Goal: Communication & Community: Ask a question

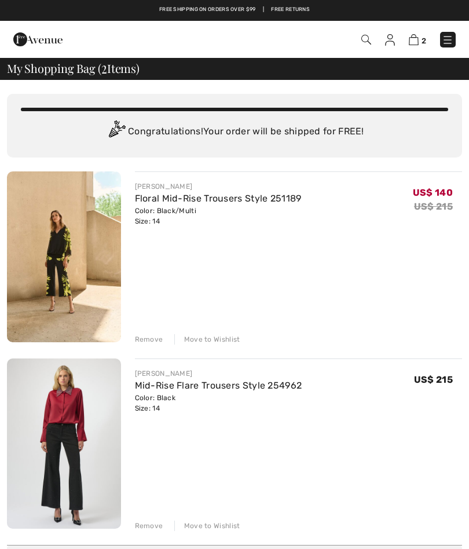
click at [161, 338] on div "Remove" at bounding box center [149, 339] width 28 height 10
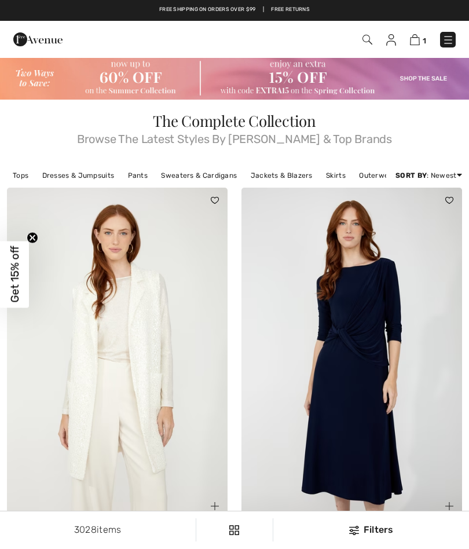
scroll to position [66, 0]
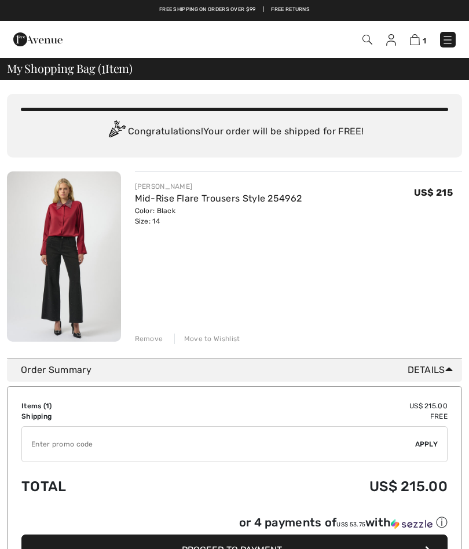
checkbox input "true"
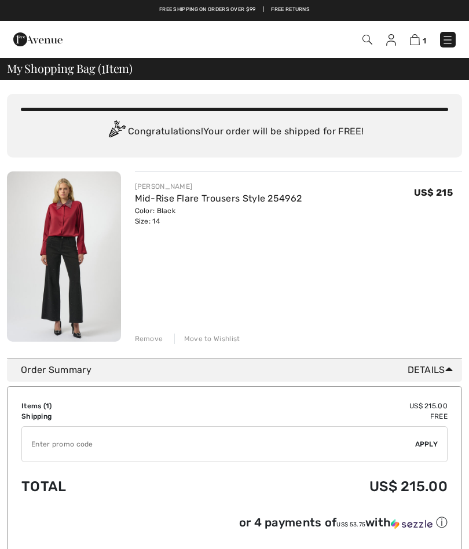
click at [184, 203] on link "Mid-Rise Flare Trousers Style 254962" at bounding box center [218, 198] width 167 height 11
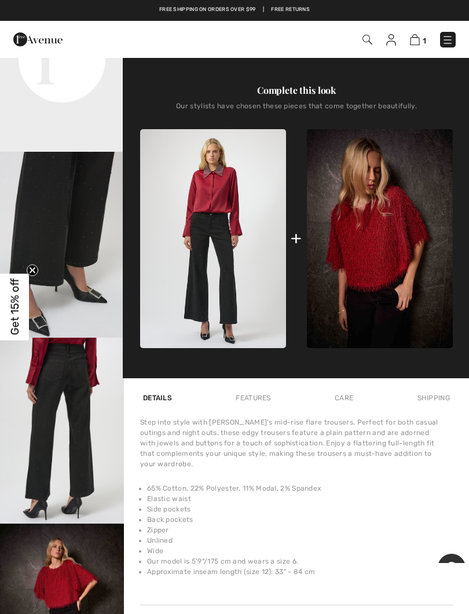
scroll to position [72, 0]
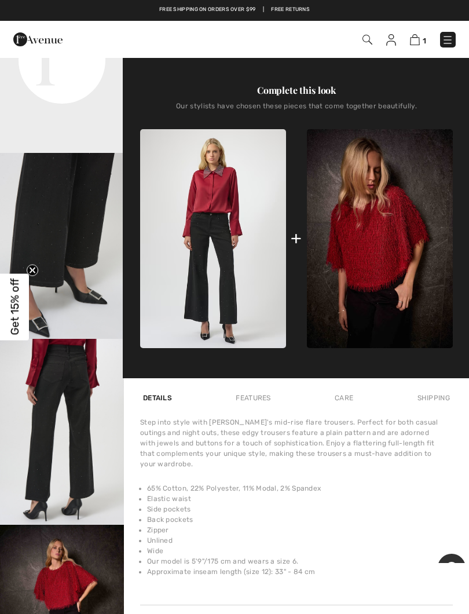
click at [72, 423] on img "4 / 6" at bounding box center [62, 432] width 124 height 186
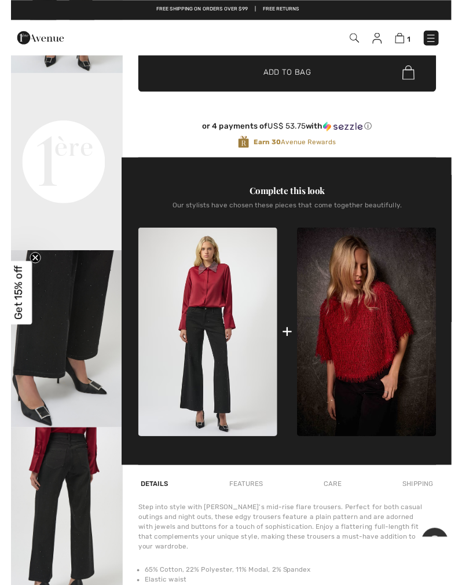
scroll to position [284, 0]
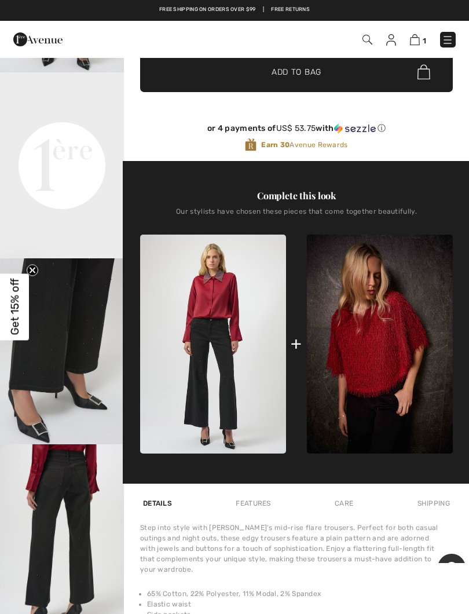
click at [365, 37] on img at bounding box center [368, 40] width 10 height 10
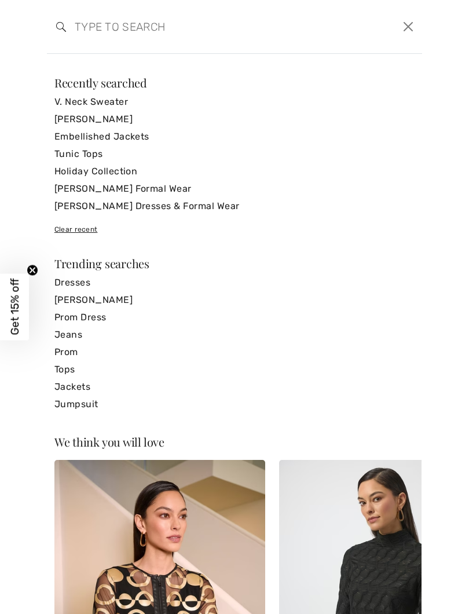
click at [138, 21] on input "search" at bounding box center [194, 26] width 257 height 35
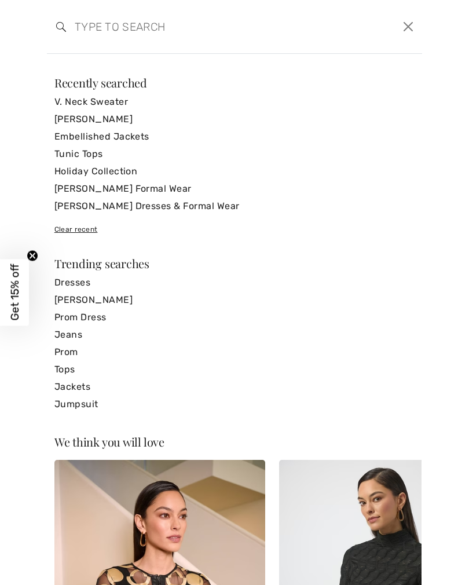
scroll to position [284, 0]
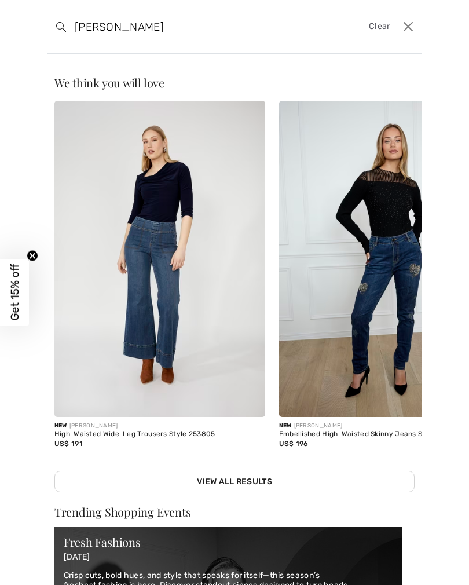
type input "Jean vest"
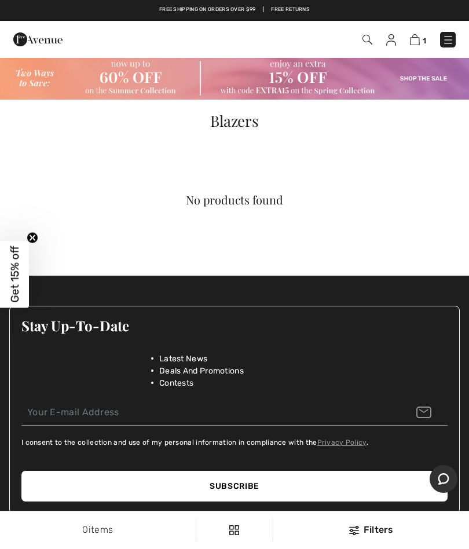
click at [365, 39] on img at bounding box center [368, 40] width 10 height 10
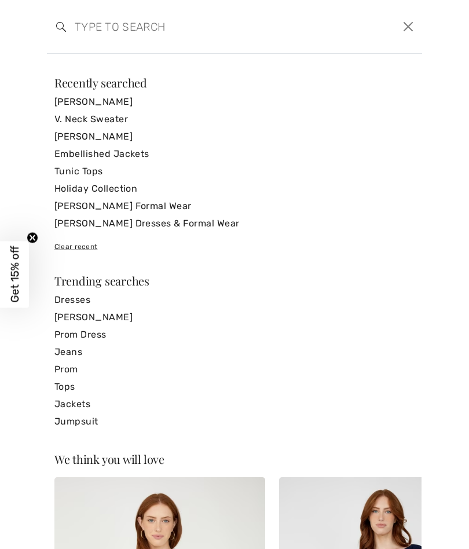
click at [139, 153] on link "Embellished Jackets" at bounding box center [234, 153] width 360 height 17
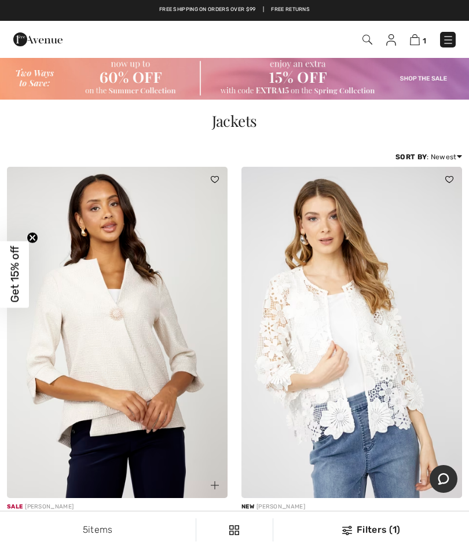
click at [451, 38] on img at bounding box center [449, 40] width 12 height 12
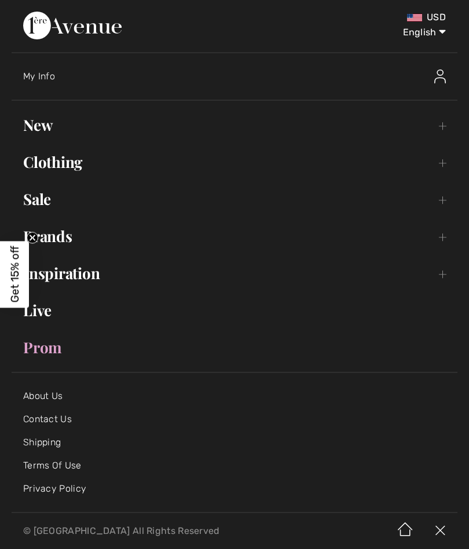
click at [70, 171] on link "Clothing Toggle submenu" at bounding box center [235, 161] width 446 height 25
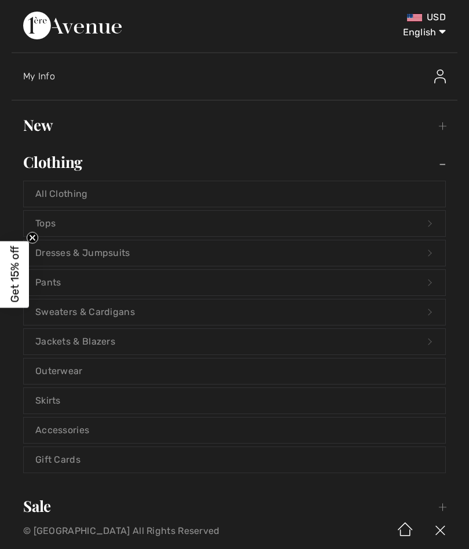
click at [107, 347] on link "Jackets & Blazers Open submenu" at bounding box center [235, 341] width 422 height 25
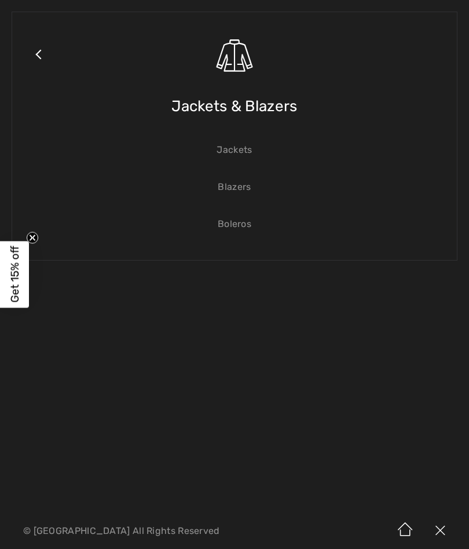
click at [237, 159] on link "Jackets" at bounding box center [235, 149] width 422 height 25
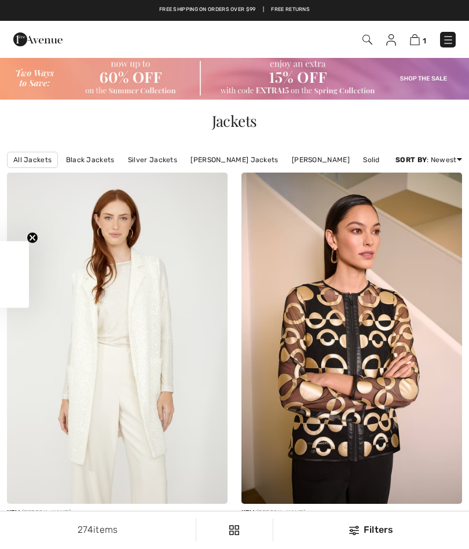
checkbox input "true"
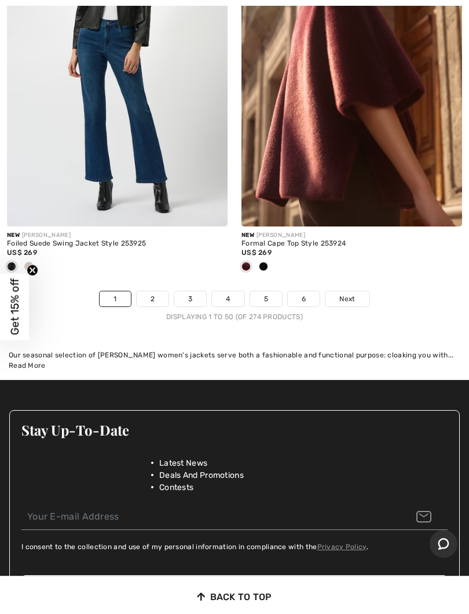
scroll to position [9788, 0]
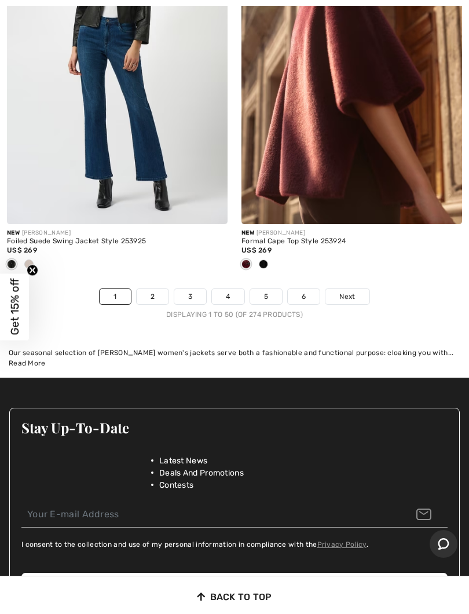
click at [147, 289] on link "2" at bounding box center [153, 296] width 32 height 15
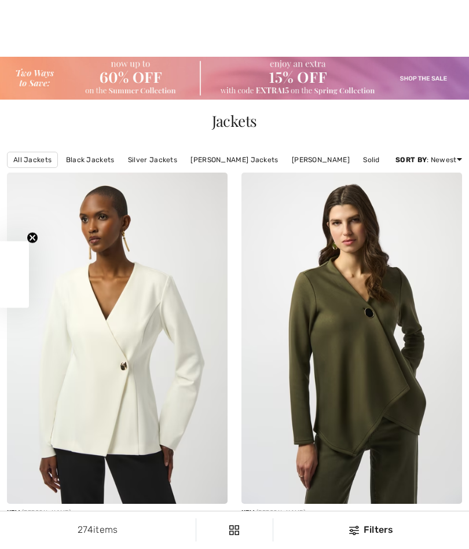
checkbox input "true"
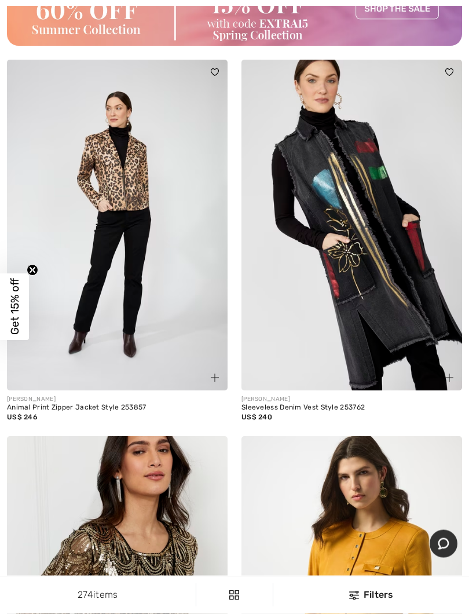
scroll to position [4896, 0]
click at [378, 279] on img at bounding box center [352, 225] width 221 height 331
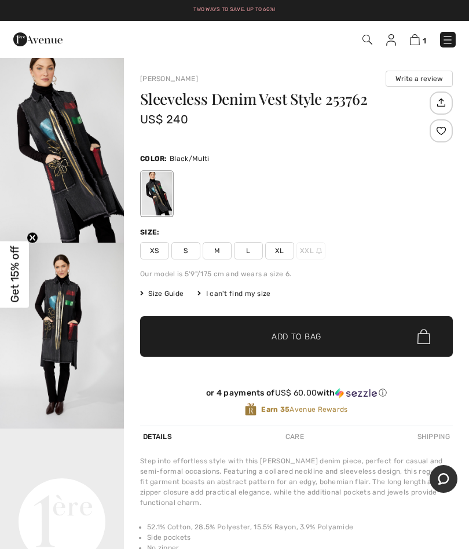
click at [180, 286] on div "Sleeveless Denim Vest Style 253762 US$ 240 Color: Black/Multi Size: XS S M L XL…" at bounding box center [296, 259] width 313 height 334
click at [167, 290] on span "Size Guide" at bounding box center [161, 293] width 43 height 10
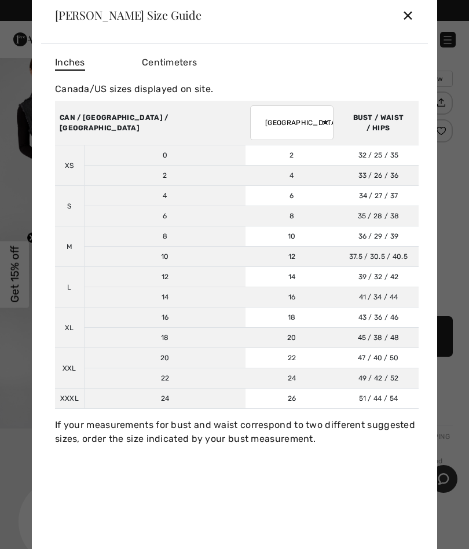
click at [410, 10] on div "✕" at bounding box center [408, 15] width 12 height 24
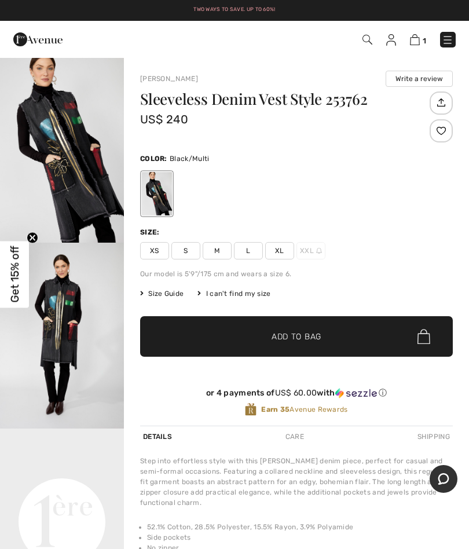
click at [249, 247] on span "L" at bounding box center [248, 250] width 29 height 17
click at [392, 325] on span "✔ Added to Bag Add to Bag" at bounding box center [296, 336] width 313 height 41
click at [419, 36] on img at bounding box center [414, 39] width 10 height 11
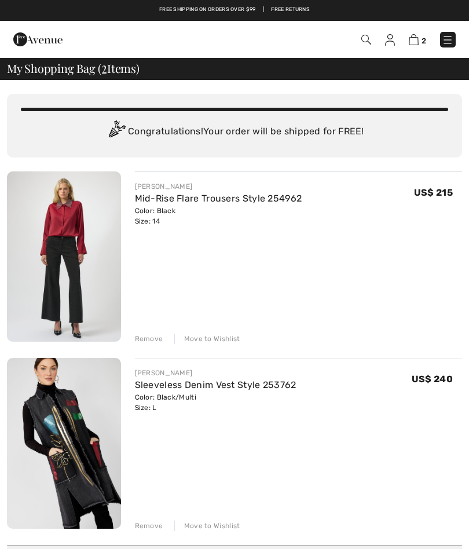
checkbox input "true"
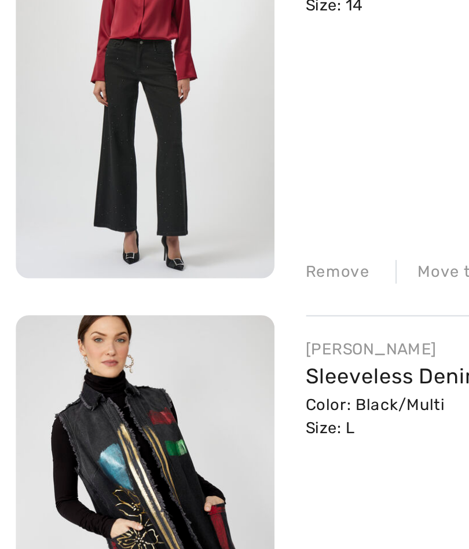
click at [65, 171] on img at bounding box center [64, 256] width 114 height 170
click at [77, 171] on img at bounding box center [64, 256] width 114 height 170
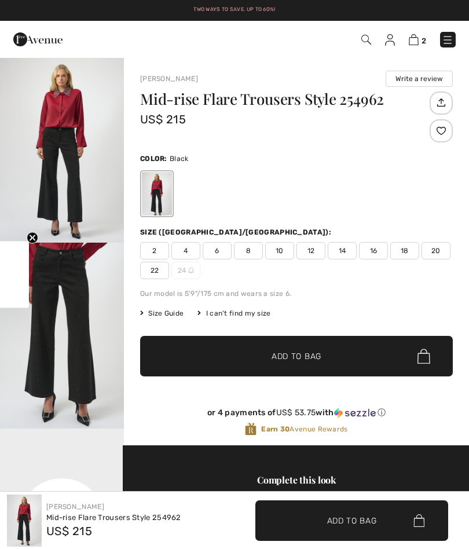
scroll to position [670, 0]
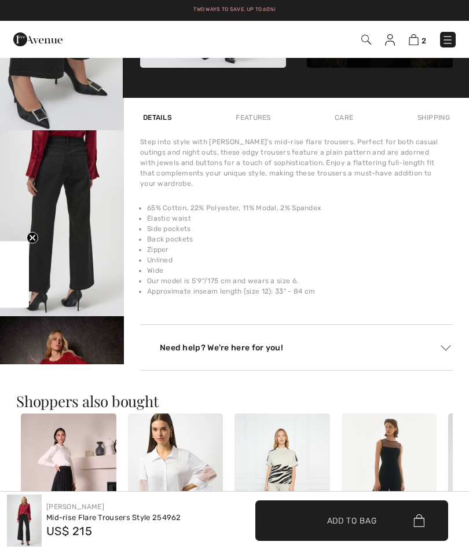
checkbox input "true"
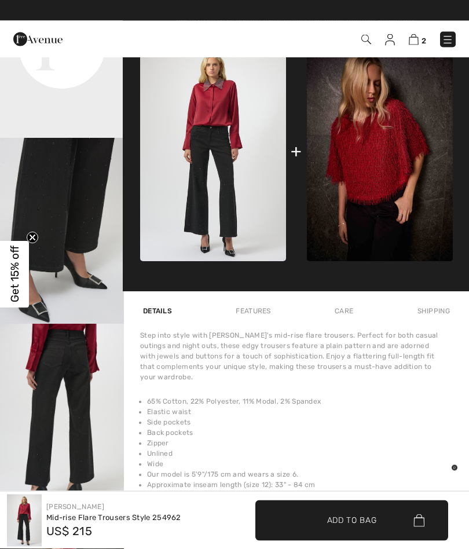
scroll to position [477, 0]
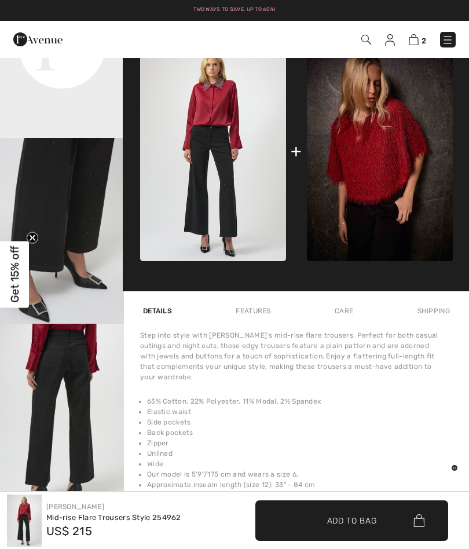
click at [364, 35] on img at bounding box center [366, 40] width 10 height 10
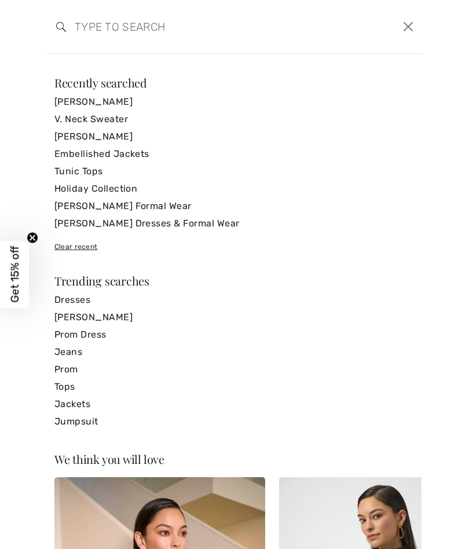
click at [138, 22] on input "search" at bounding box center [194, 26] width 257 height 35
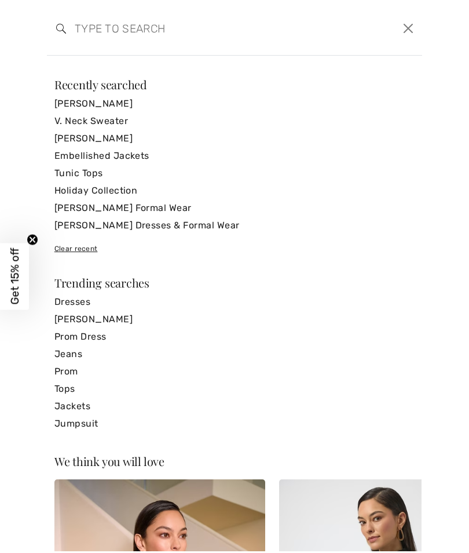
scroll to position [476, 0]
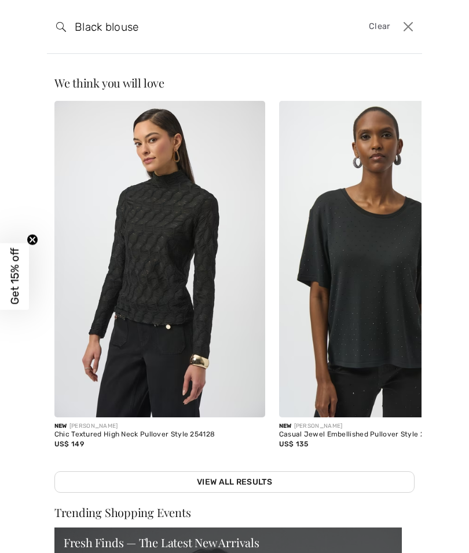
type input "Black blouse"
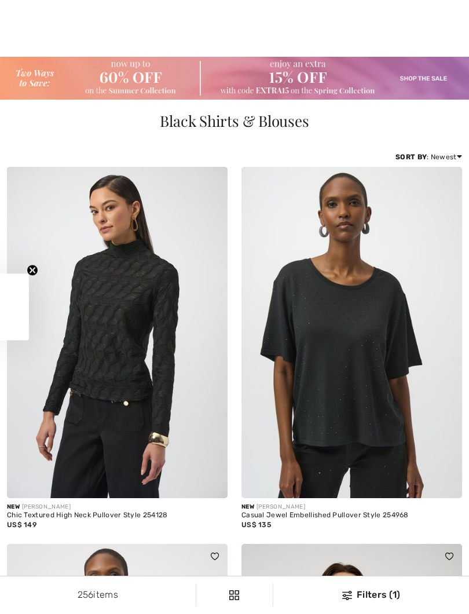
checkbox input "true"
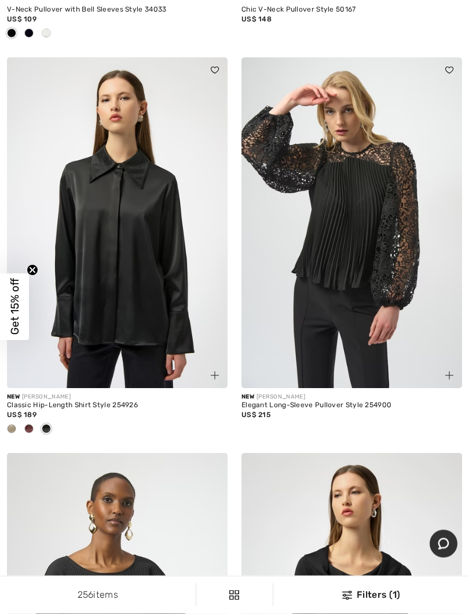
scroll to position [6477, 0]
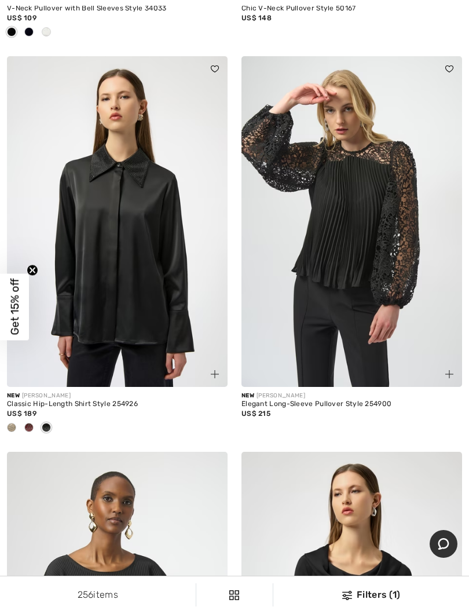
click at [134, 287] on img at bounding box center [117, 221] width 221 height 331
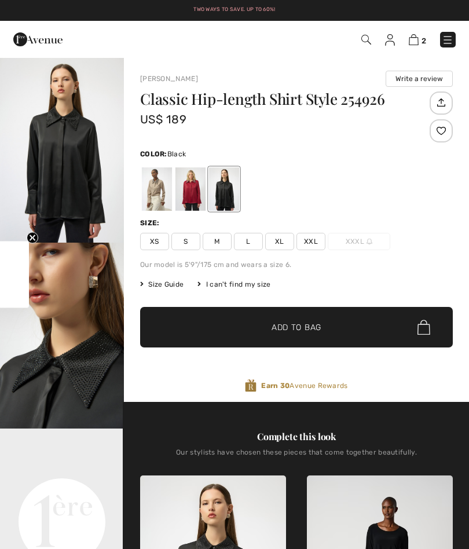
checkbox input "true"
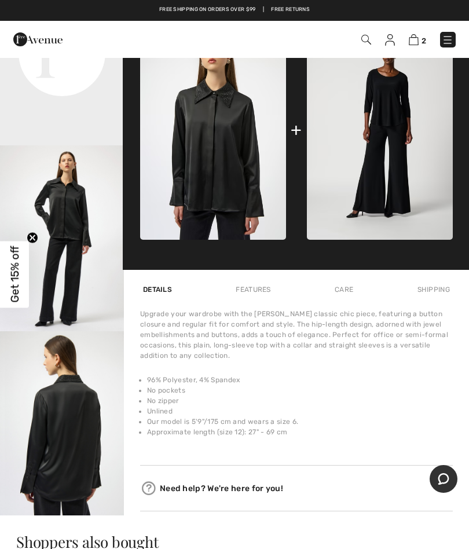
click at [69, 259] on img "3 / 5" at bounding box center [62, 238] width 124 height 186
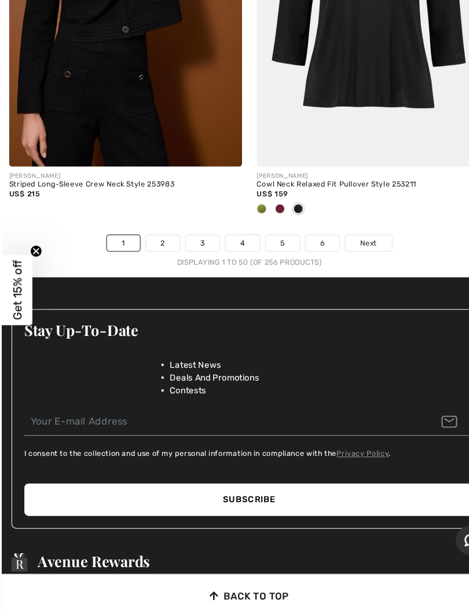
scroll to position [9942, 0]
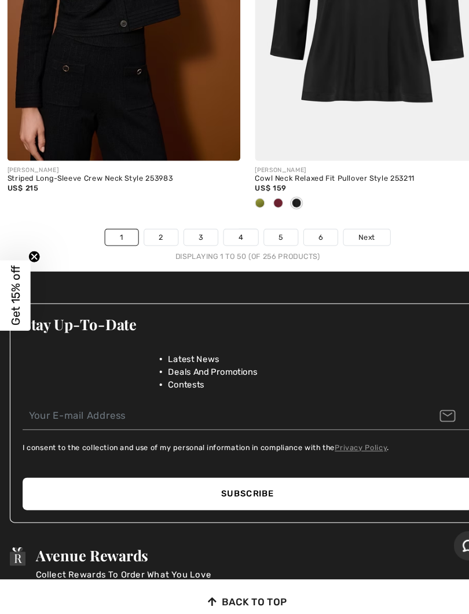
click at [354, 247] on span "Next" at bounding box center [347, 252] width 16 height 10
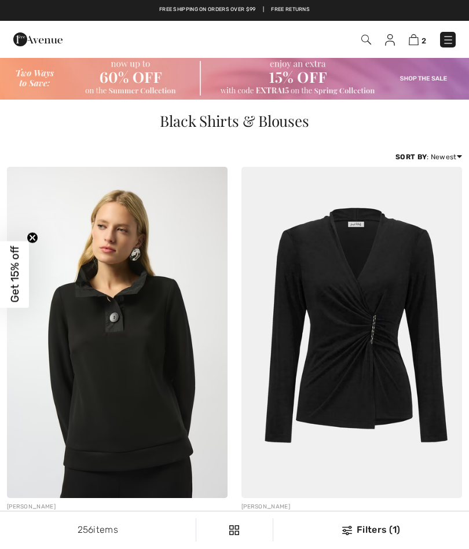
checkbox input "true"
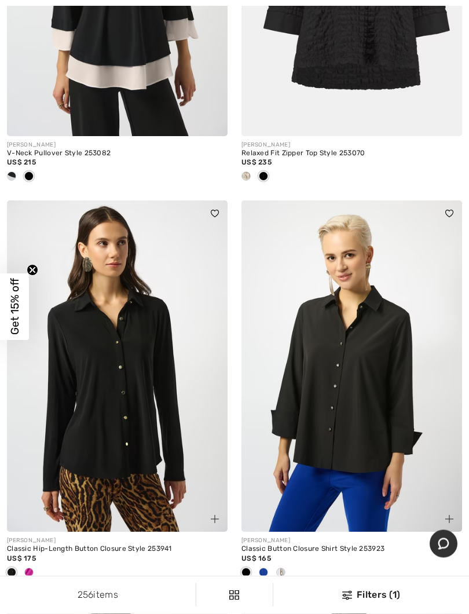
scroll to position [3947, 0]
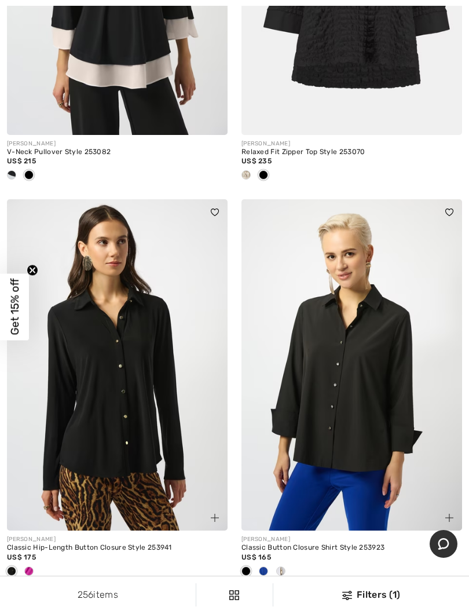
click at [343, 381] on img at bounding box center [352, 364] width 221 height 331
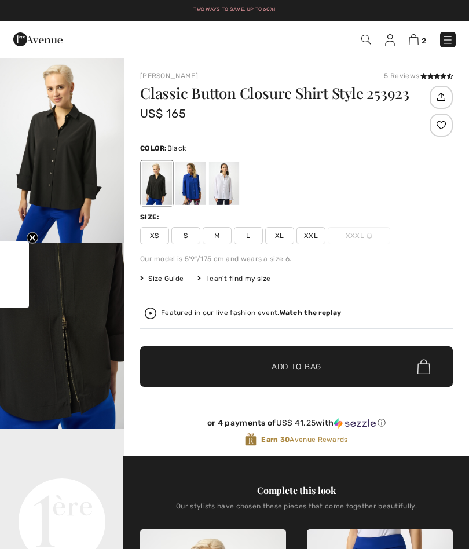
checkbox input "true"
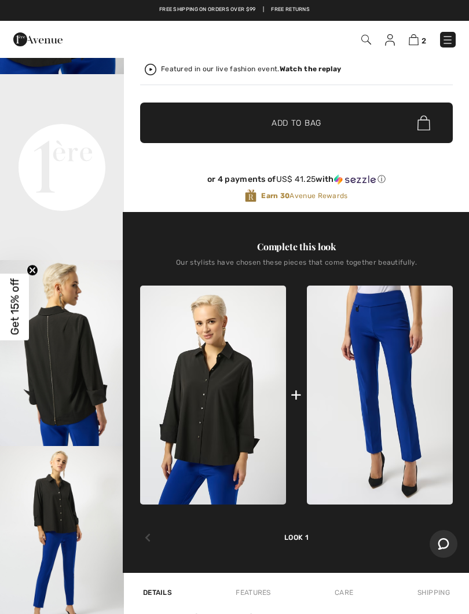
scroll to position [149, 0]
click at [64, 501] on img "4 / 5" at bounding box center [62, 539] width 124 height 186
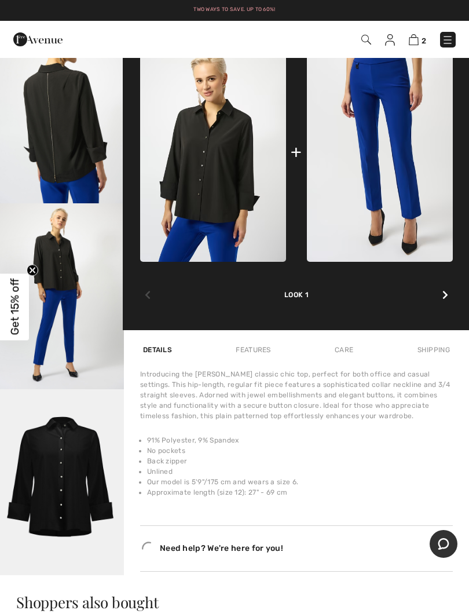
scroll to position [491, 0]
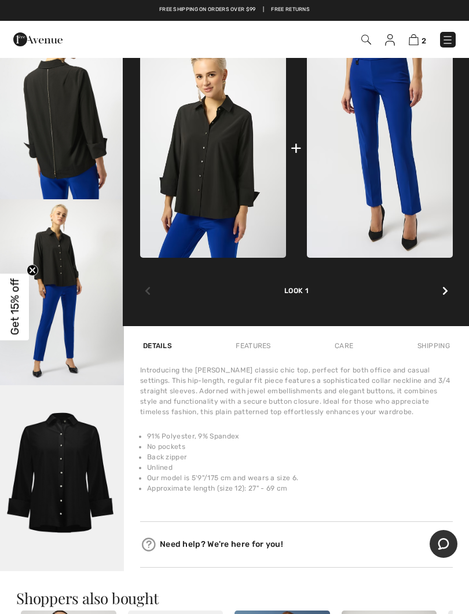
click at [61, 459] on img "5 / 5" at bounding box center [62, 478] width 124 height 186
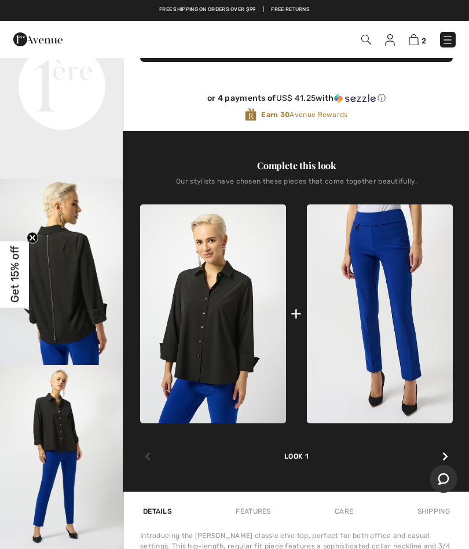
scroll to position [321, 0]
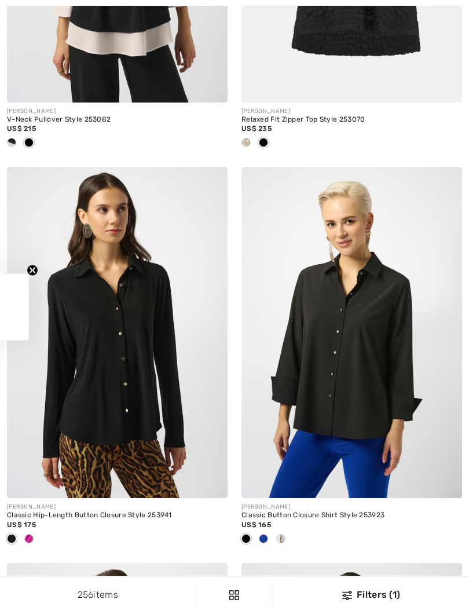
checkbox input "true"
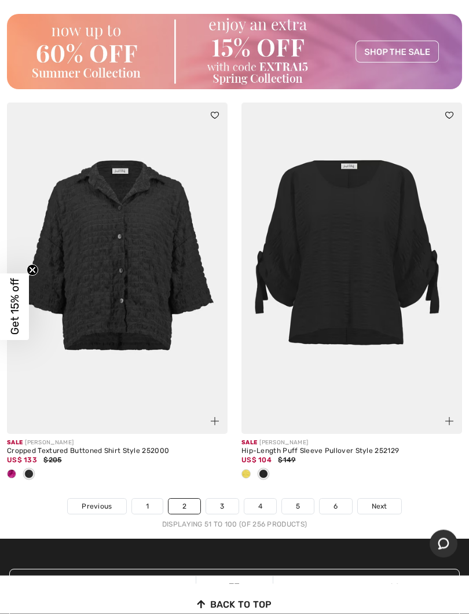
scroll to position [9747, 0]
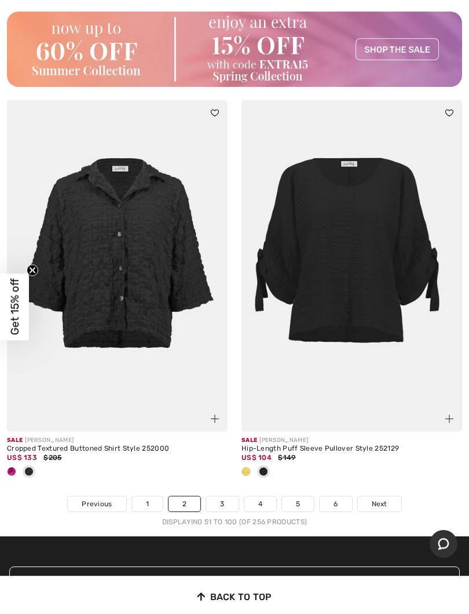
click at [221, 496] on link "3" at bounding box center [222, 503] width 32 height 15
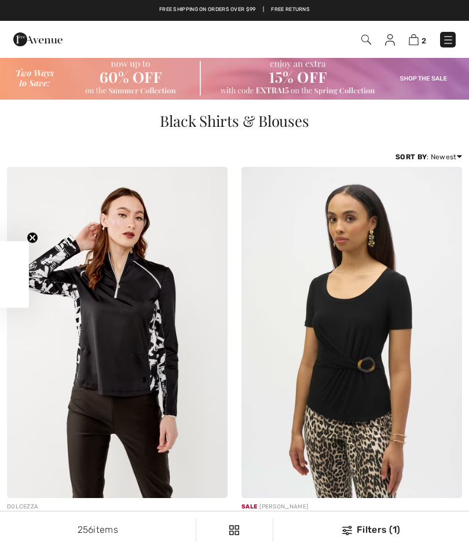
checkbox input "true"
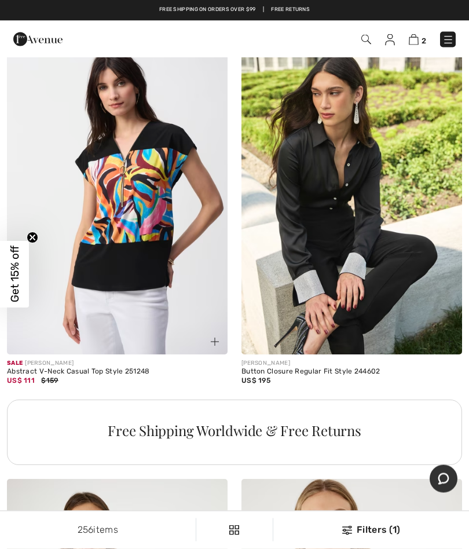
scroll to position [7018, 0]
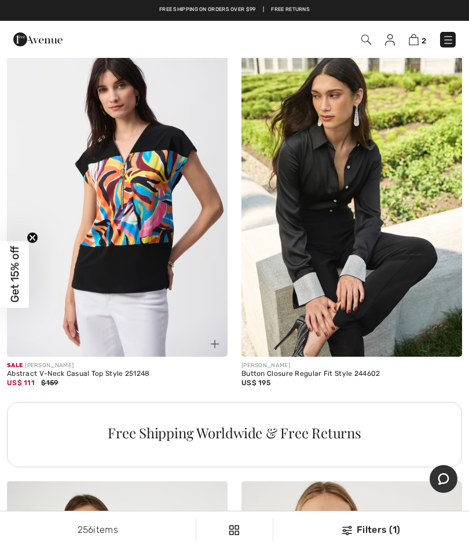
click at [339, 247] on img at bounding box center [352, 190] width 221 height 331
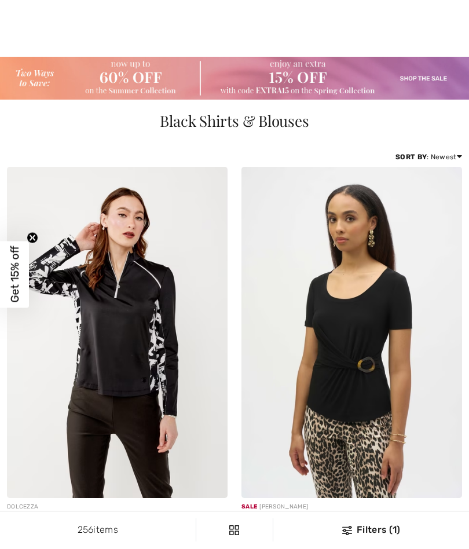
checkbox input "true"
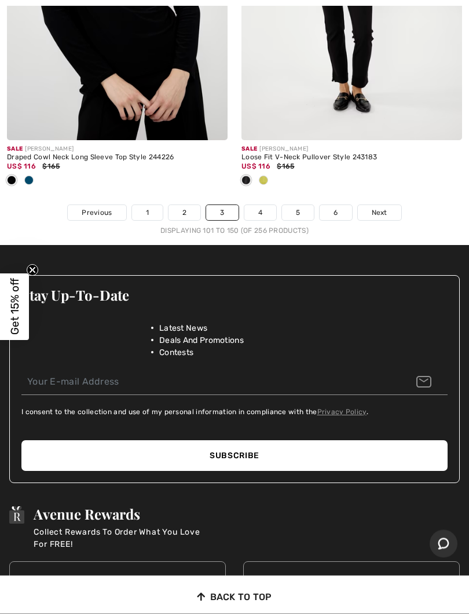
scroll to position [10140, 0]
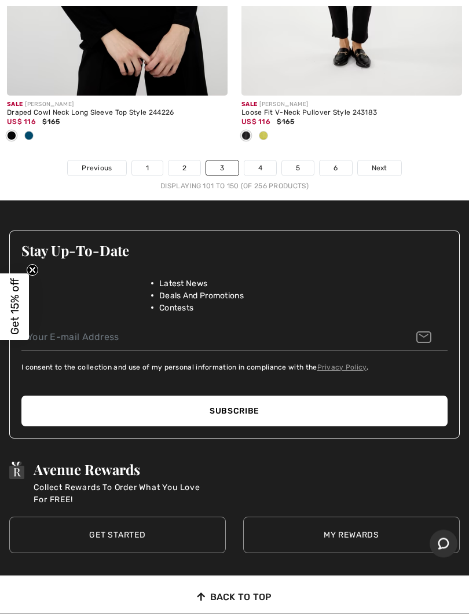
click at [387, 161] on link "Next" at bounding box center [379, 168] width 43 height 15
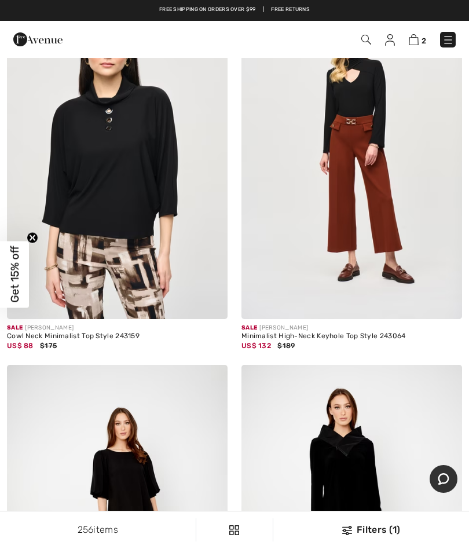
scroll to position [7810, 0]
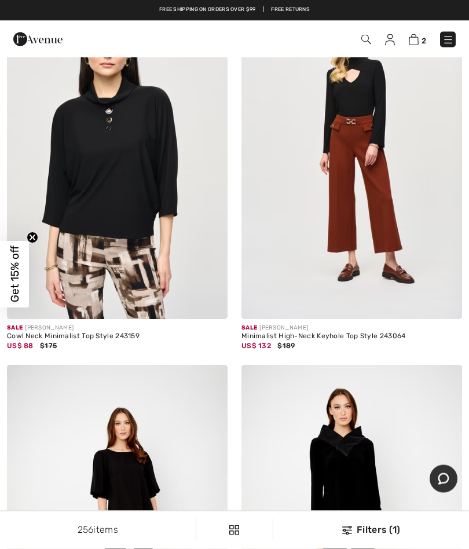
click at [441, 480] on icon "Chat" at bounding box center [444, 479] width 12 height 12
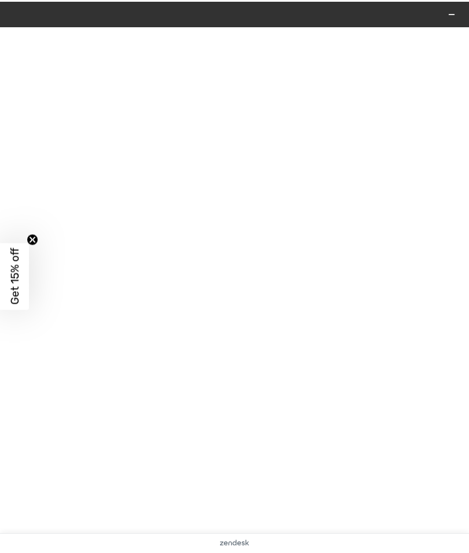
scroll to position [0, 0]
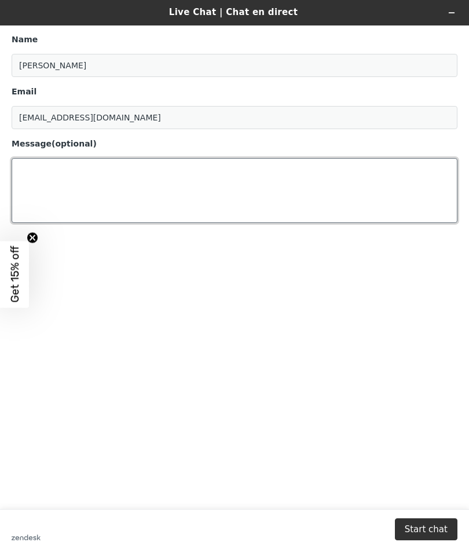
click at [124, 185] on textarea "Message (optional)" at bounding box center [235, 190] width 446 height 65
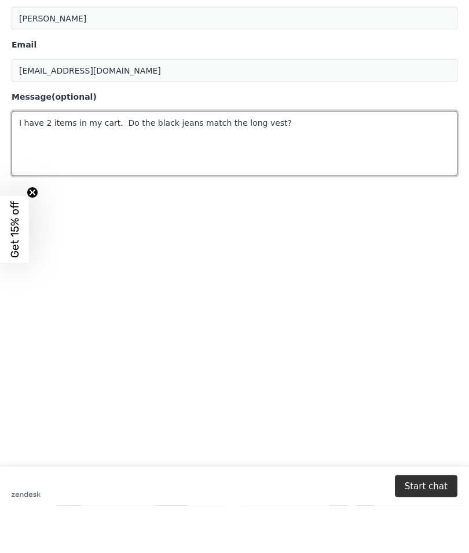
scroll to position [1368, 0]
type textarea "I have 2 items in my cart. Do the black jeans match the long vest?"
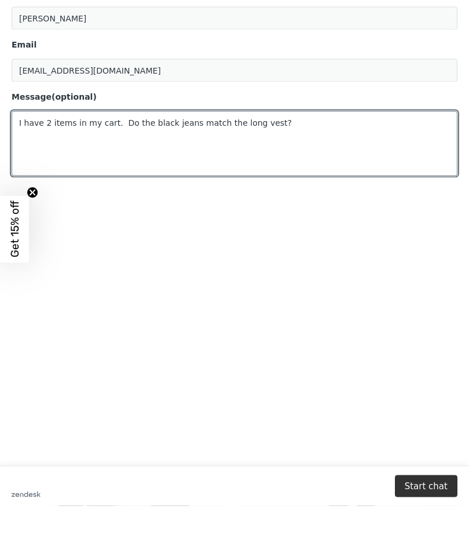
click at [436, 244] on main "Name Connie Murray Email cmurray615@gmail.com Message (optional) I have 2 items…" at bounding box center [236, 222] width 460 height 487
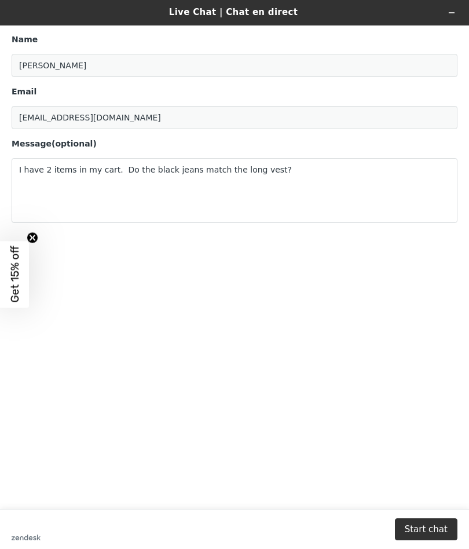
click at [435, 534] on button "Start chat" at bounding box center [426, 529] width 63 height 22
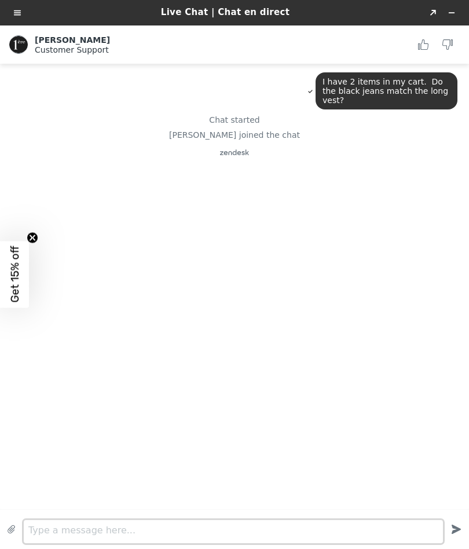
click at [136, 528] on textarea "Type a message here..." at bounding box center [233, 531] width 419 height 23
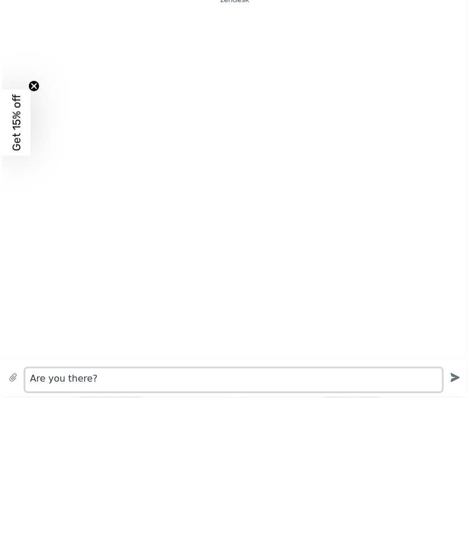
scroll to position [1673, 0]
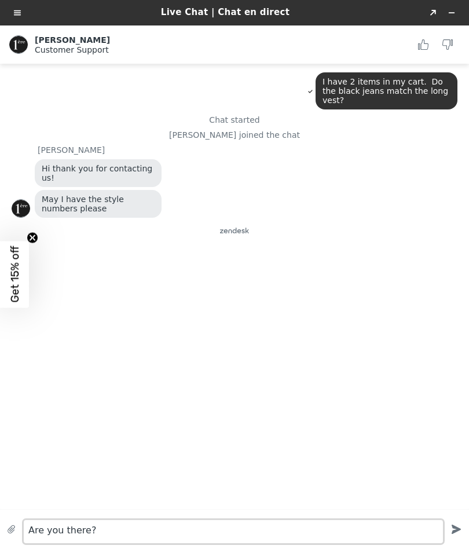
type textarea "Are you there?"
click at [452, 536] on icon "Created with sketchtool." at bounding box center [456, 529] width 21 height 21
click at [160, 528] on textarea "Type a message here..." at bounding box center [233, 531] width 419 height 23
type textarea "I will get them"
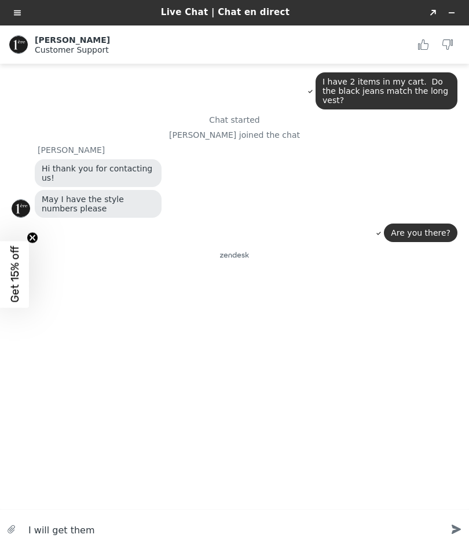
click at [451, 534] on icon "Created with sketchtool." at bounding box center [456, 529] width 21 height 21
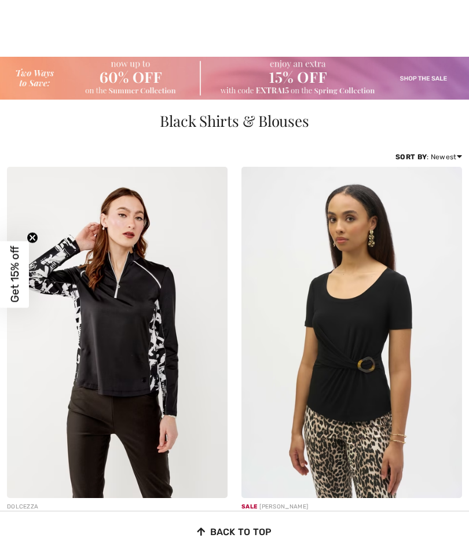
checkbox input "true"
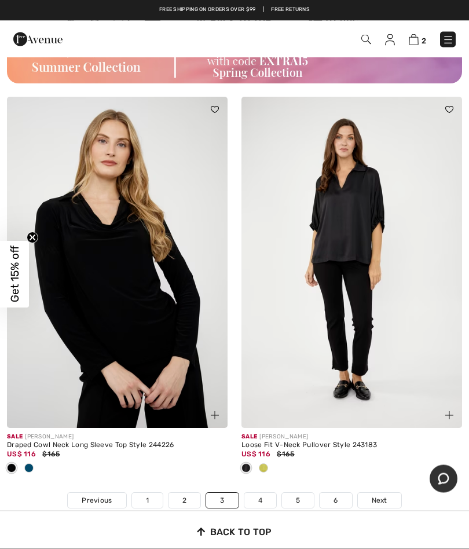
scroll to position [9805, 0]
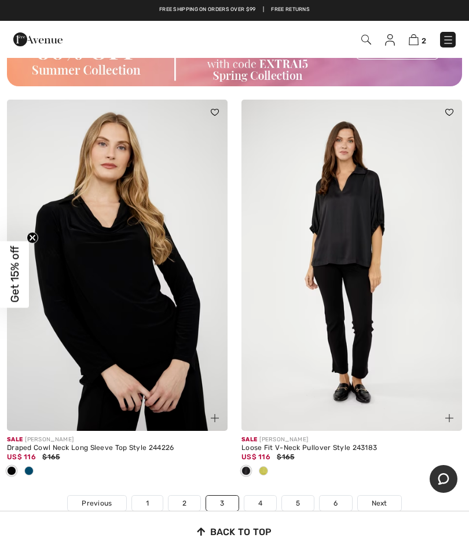
click at [415, 42] on img at bounding box center [414, 39] width 10 height 11
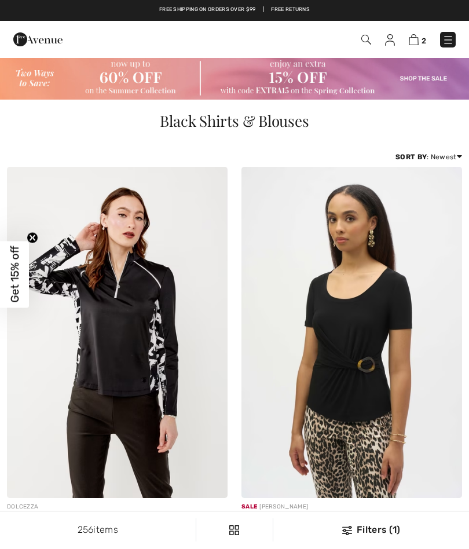
checkbox input "true"
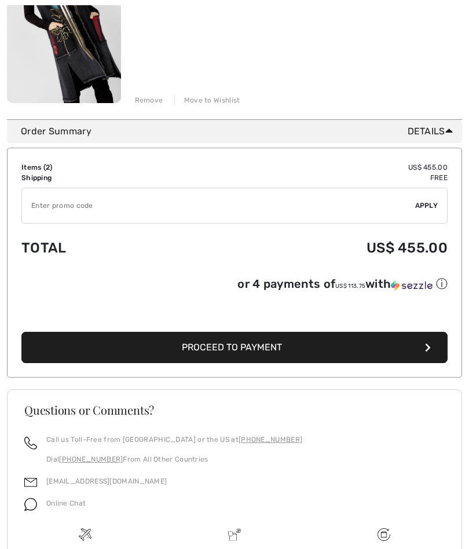
scroll to position [472, 0]
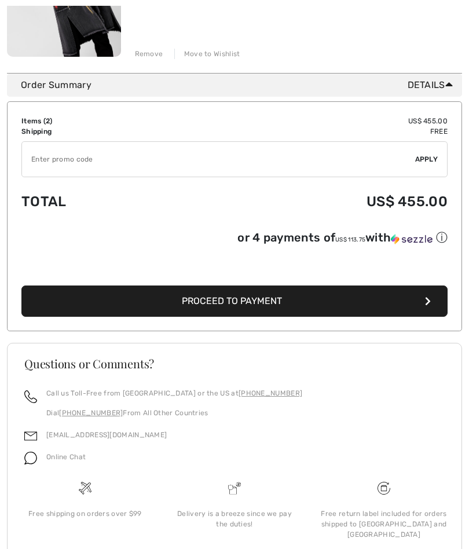
click at [74, 469] on div "Online Chat" at bounding box center [61, 460] width 49 height 22
click at [55, 461] on span "Online Chat" at bounding box center [65, 457] width 39 height 8
click at [36, 465] on img at bounding box center [30, 458] width 13 height 13
click at [35, 465] on img at bounding box center [30, 458] width 13 height 13
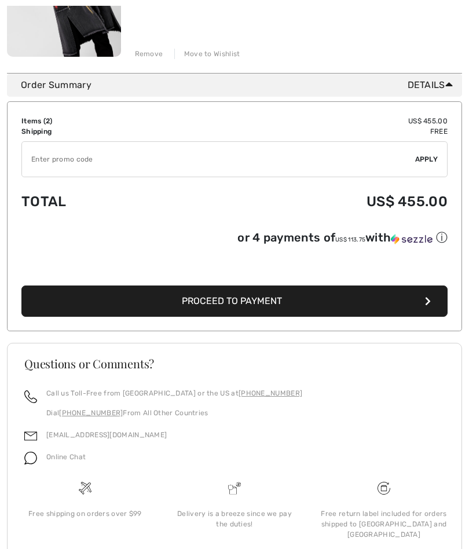
click at [82, 460] on span "Online Chat" at bounding box center [65, 457] width 39 height 8
click at [36, 464] on img at bounding box center [30, 458] width 13 height 13
click at [36, 462] on img at bounding box center [30, 458] width 13 height 13
click at [35, 460] on img at bounding box center [30, 458] width 13 height 13
click at [71, 454] on div "Online Chat" at bounding box center [61, 460] width 49 height 22
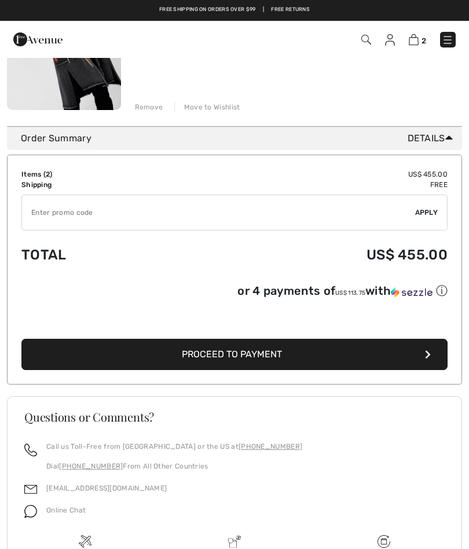
scroll to position [418, 0]
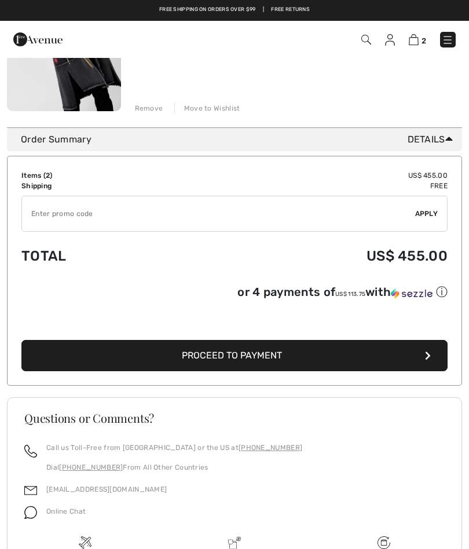
click at [36, 509] on img at bounding box center [30, 512] width 13 height 13
click at [36, 517] on img at bounding box center [30, 512] width 13 height 13
click at [45, 518] on div "Online Chat" at bounding box center [61, 515] width 49 height 22
click at [71, 513] on span "Online Chat" at bounding box center [65, 511] width 39 height 8
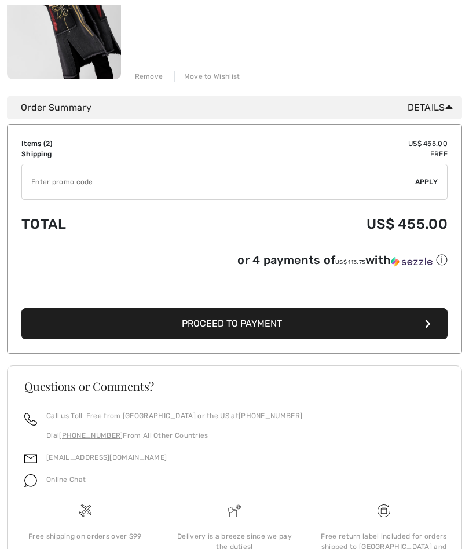
scroll to position [513, 0]
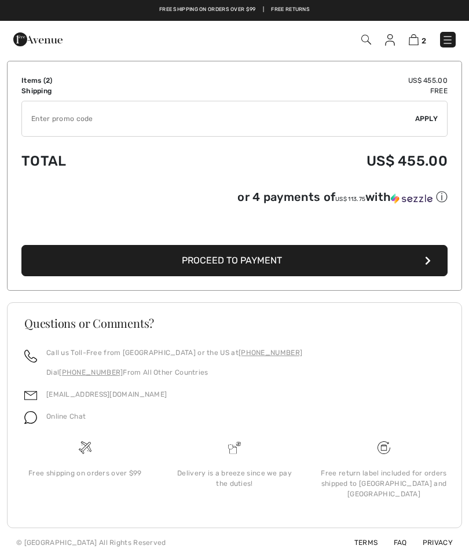
click at [34, 416] on img at bounding box center [30, 417] width 13 height 13
click at [25, 430] on div at bounding box center [30, 420] width 13 height 22
click at [41, 416] on div "Online Chat" at bounding box center [61, 420] width 49 height 22
click at [43, 422] on div "Online Chat" at bounding box center [61, 420] width 49 height 22
click at [50, 418] on span "Online Chat" at bounding box center [65, 416] width 39 height 8
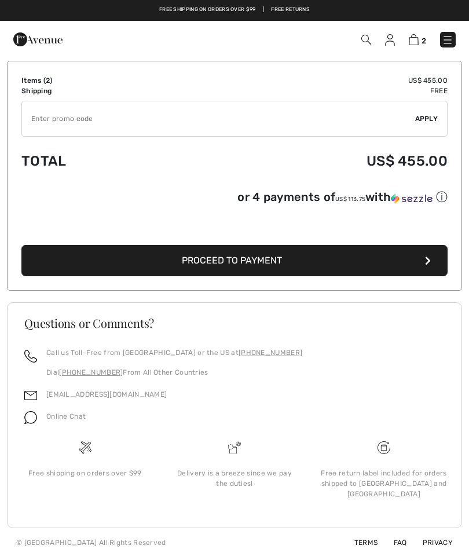
click at [46, 425] on div "Online Chat" at bounding box center [61, 420] width 49 height 22
click at [43, 422] on div "Online Chat" at bounding box center [61, 420] width 49 height 22
click at [21, 431] on div "Call us Toll-Free from Canada or the US at +1 (888) 605-5525 Dial +1 (514) 225-…" at bounding box center [234, 394] width 448 height 93
click at [25, 424] on img at bounding box center [30, 417] width 13 height 13
click at [35, 422] on img at bounding box center [30, 417] width 13 height 13
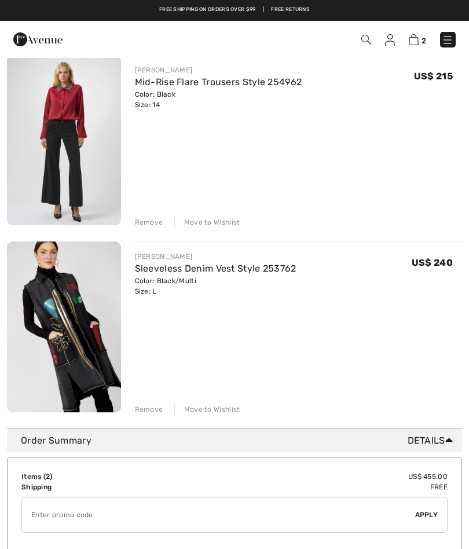
scroll to position [108, 0]
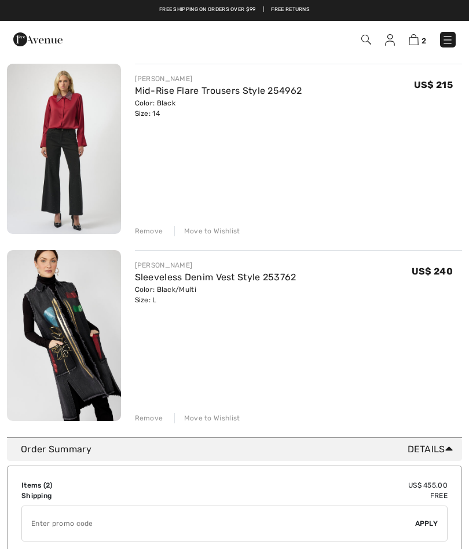
click at [442, 45] on img at bounding box center [448, 40] width 12 height 12
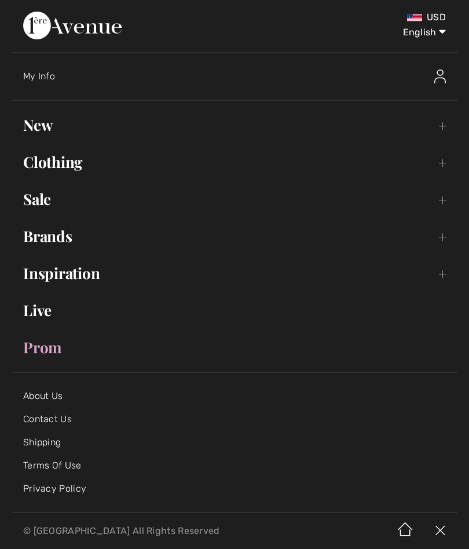
scroll to position [0, 0]
click at [67, 416] on link "Contact Us" at bounding box center [47, 419] width 49 height 11
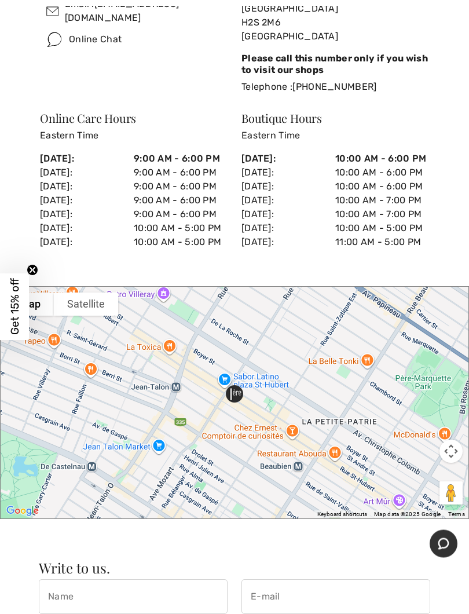
scroll to position [365, 0]
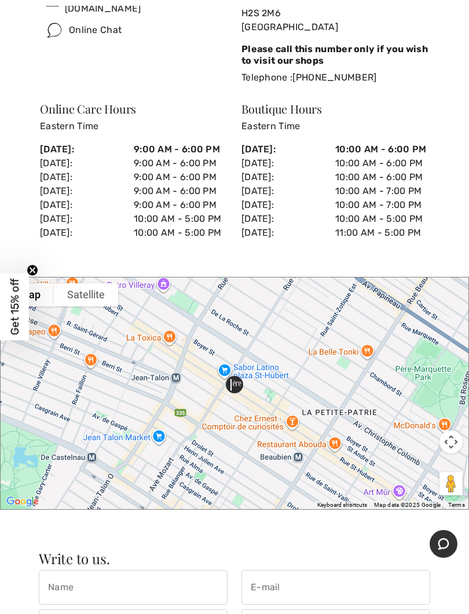
click at [446, 544] on icon "Chat" at bounding box center [444, 544] width 12 height 12
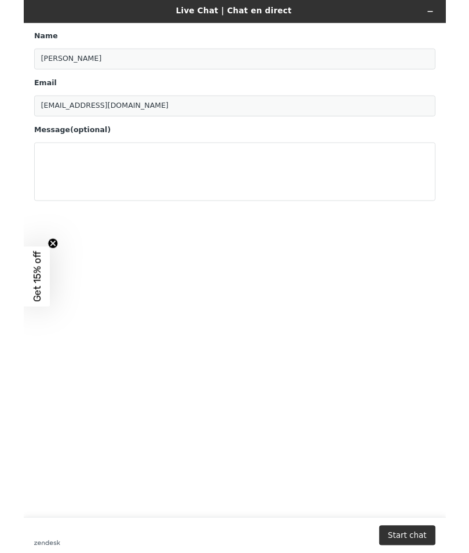
scroll to position [0, 0]
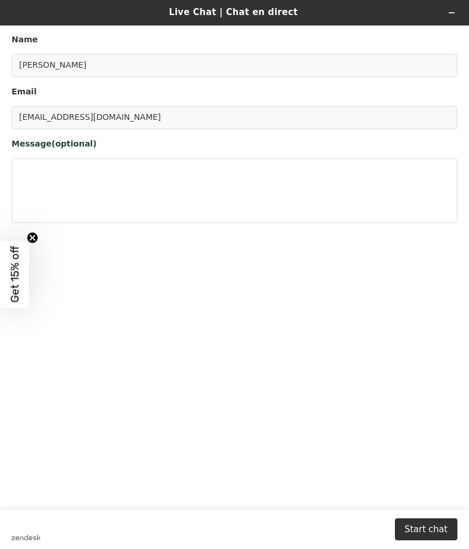
click at [441, 520] on button "Start chat" at bounding box center [426, 529] width 63 height 22
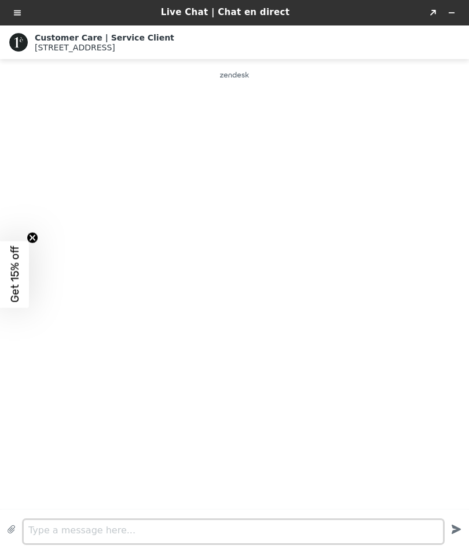
click at [141, 527] on textarea "Type a message here..." at bounding box center [233, 531] width 419 height 23
click at [176, 534] on textarea "I have 2 items in my cart;" at bounding box center [233, 531] width 419 height 23
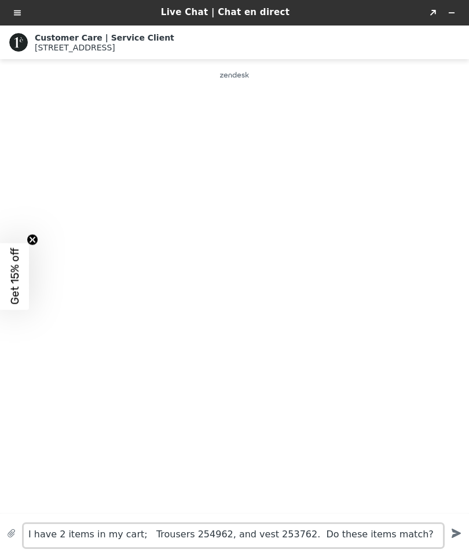
type textarea "I have 2 items in my cart; Trousers 254962, and vest 253762. Do these items mat…"
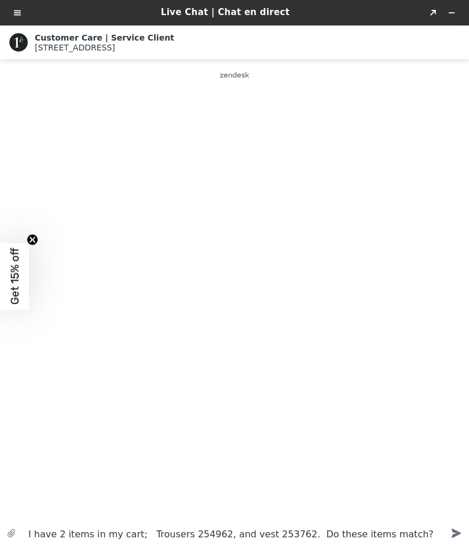
click at [454, 531] on icon "Send" at bounding box center [456, 532] width 9 height 9
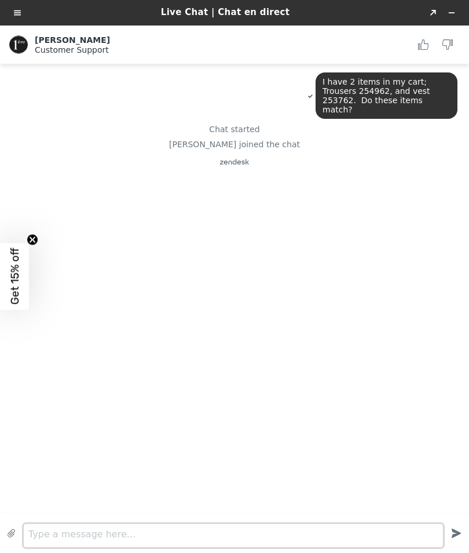
click at [102, 533] on textarea "Type a message here..." at bounding box center [233, 535] width 419 height 23
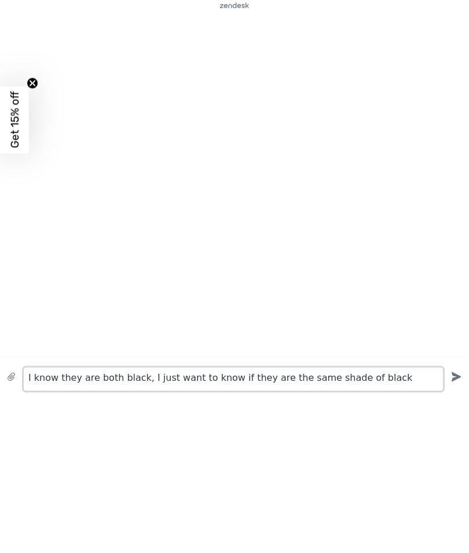
scroll to position [118, 0]
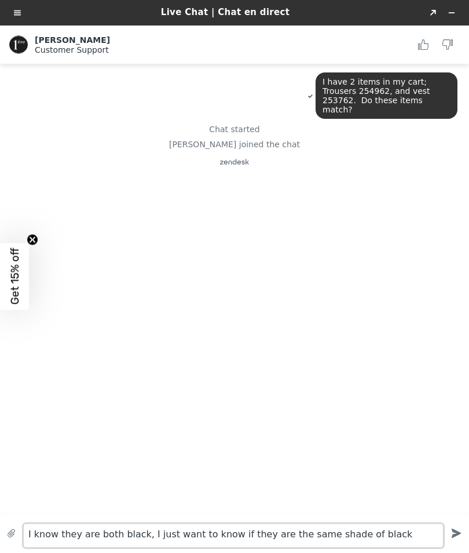
type textarea "I know they are both black, I just want to know if they are the same shade of b…"
click at [454, 532] on icon "Send" at bounding box center [456, 532] width 9 height 9
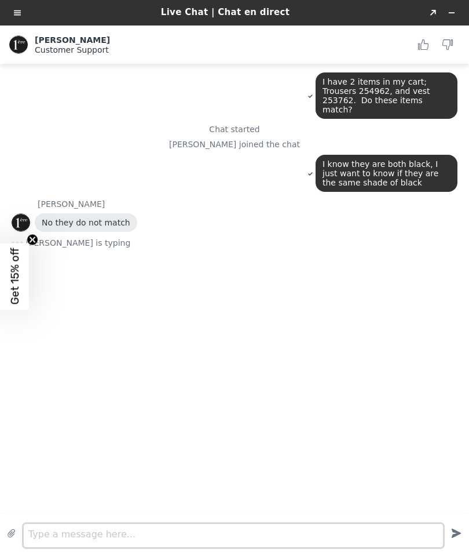
click at [160, 530] on textarea "Type a message here..." at bounding box center [233, 535] width 419 height 23
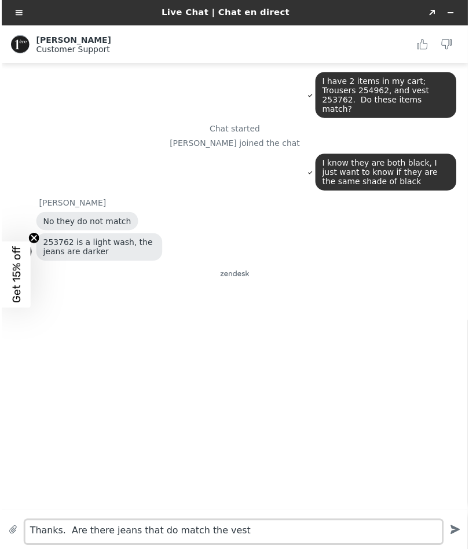
scroll to position [919, 0]
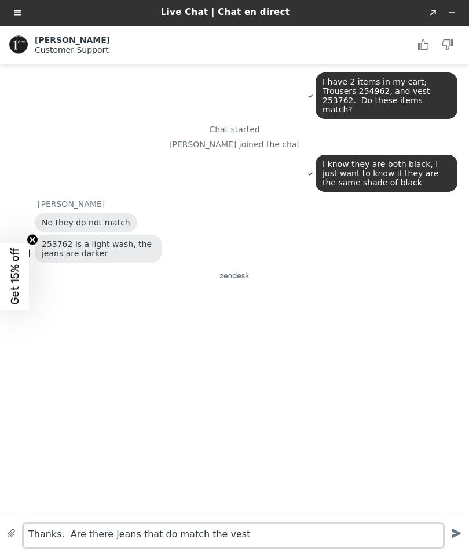
type textarea "Thanks. Are there jeans that do match the vest"
click at [452, 532] on icon "Created with sketchtool." at bounding box center [456, 532] width 21 height 21
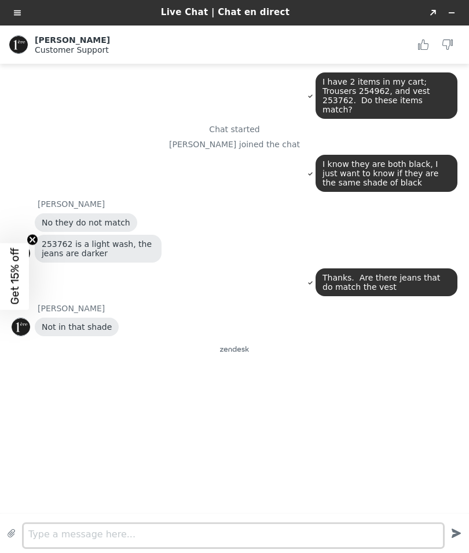
click at [145, 531] on textarea "Type a message here..." at bounding box center [233, 535] width 419 height 23
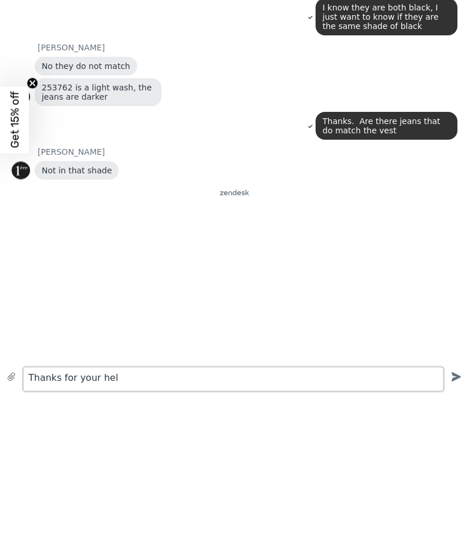
type textarea "Thanks for your help"
